Goal: Information Seeking & Learning: Learn about a topic

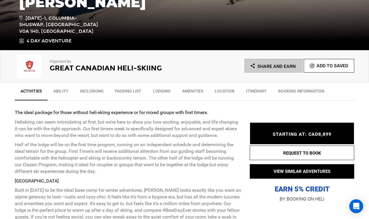
scroll to position [174, 0]
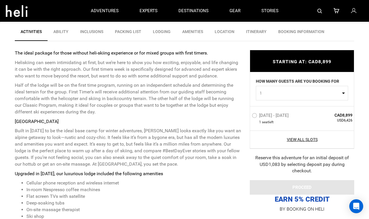
scroll to position [203, 0]
